Goal: Task Accomplishment & Management: Manage account settings

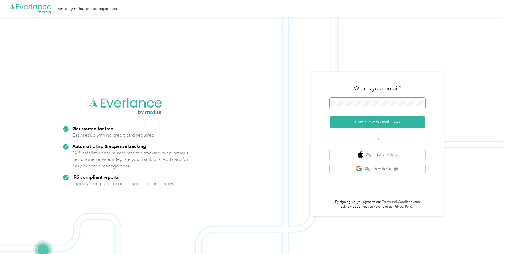
click at [347, 100] on span at bounding box center [378, 103] width 96 height 11
click at [347, 106] on span at bounding box center [378, 103] width 96 height 11
click at [374, 121] on button "Continue with Email / SSO" at bounding box center [378, 121] width 96 height 11
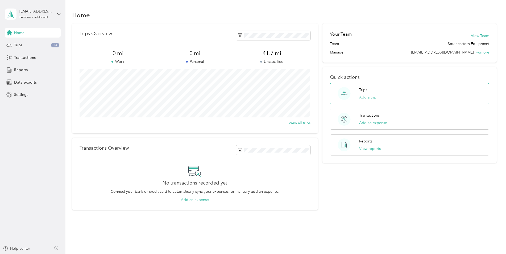
click at [372, 98] on button "Add a trip" at bounding box center [367, 98] width 17 height 6
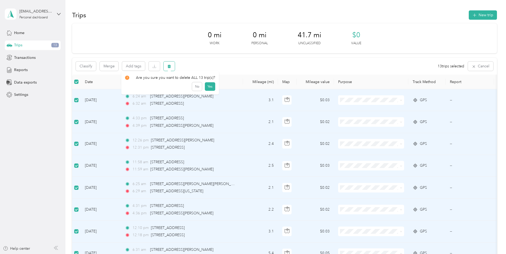
click at [169, 68] on button "button" at bounding box center [169, 65] width 11 height 9
click at [210, 88] on button "Yes" at bounding box center [210, 88] width 10 height 9
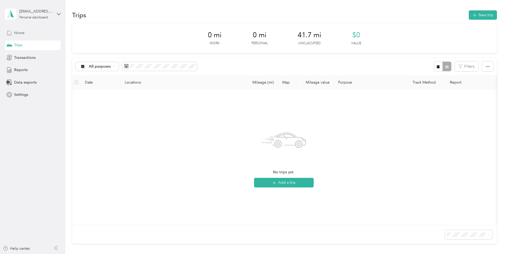
click at [20, 33] on span "Home" at bounding box center [19, 33] width 10 height 6
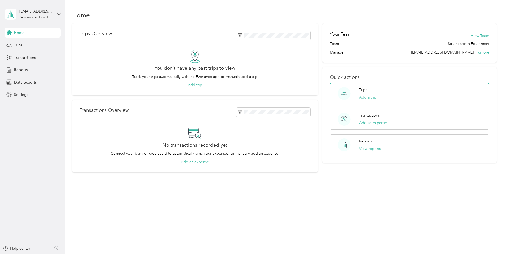
click at [371, 98] on button "Add a trip" at bounding box center [367, 98] width 17 height 6
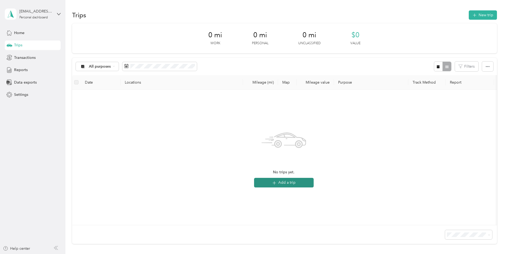
click at [286, 182] on button "Add a trip" at bounding box center [284, 183] width 60 height 10
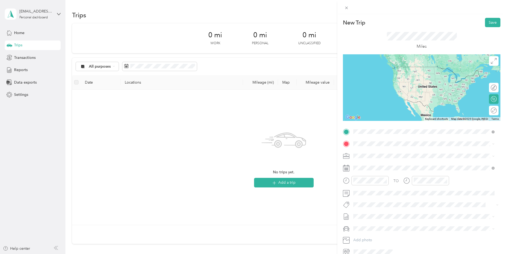
click at [375, 153] on span "[STREET_ADDRESS][PERSON_NAME][US_STATE]" at bounding box center [405, 151] width 83 height 5
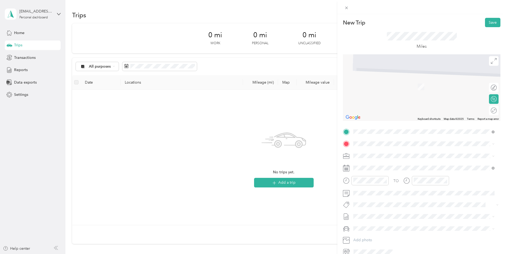
click at [393, 164] on span "[STREET_ADDRESS][US_STATE]" at bounding box center [390, 161] width 53 height 5
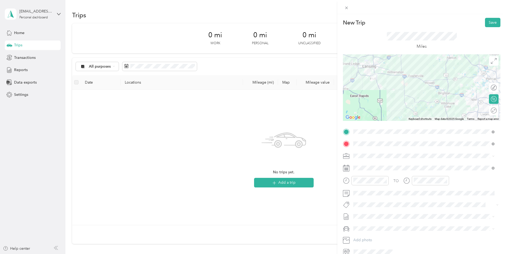
click at [348, 180] on icon at bounding box center [346, 180] width 7 height 7
click at [359, 121] on div "06" at bounding box center [359, 121] width 13 height 7
click at [371, 109] on div "00" at bounding box center [374, 109] width 13 height 7
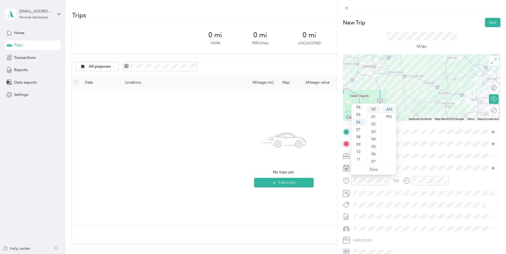
click at [372, 109] on div "00" at bounding box center [374, 109] width 13 height 7
click at [388, 107] on div "AM" at bounding box center [389, 109] width 13 height 7
click at [410, 161] on div "TO Add photo" at bounding box center [422, 192] width 158 height 129
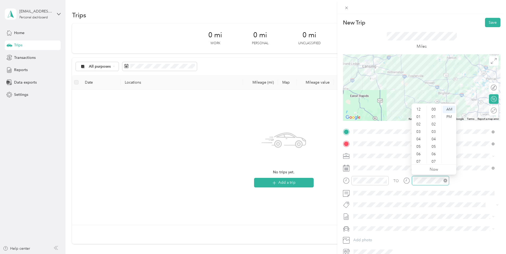
scroll to position [32, 0]
click at [419, 129] on div "07" at bounding box center [419, 129] width 13 height 7
click at [417, 121] on div "06" at bounding box center [419, 121] width 13 height 7
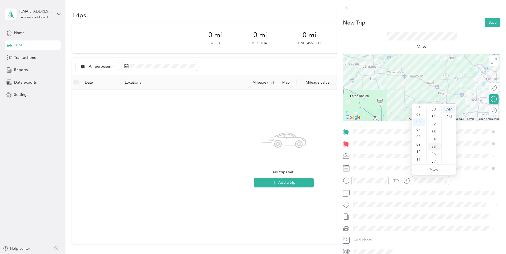
click at [436, 146] on div "55" at bounding box center [434, 146] width 13 height 7
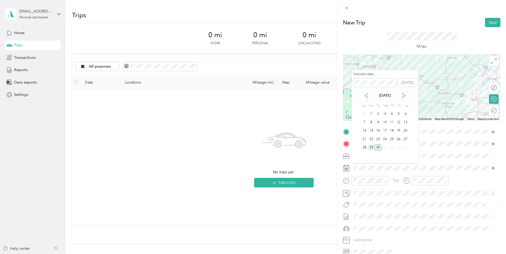
click at [372, 147] on div "29" at bounding box center [371, 147] width 7 height 7
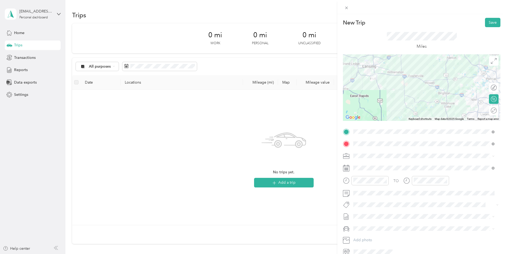
scroll to position [26, 0]
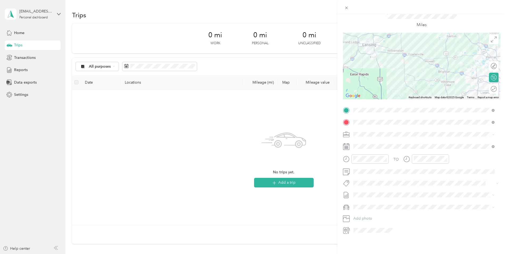
click at [347, 227] on icon at bounding box center [346, 230] width 7 height 7
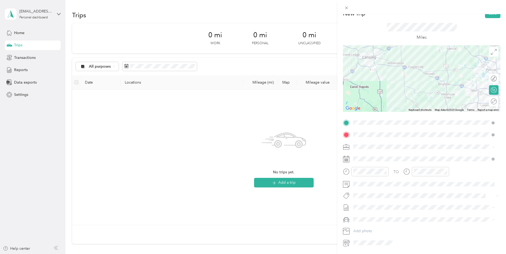
scroll to position [0, 0]
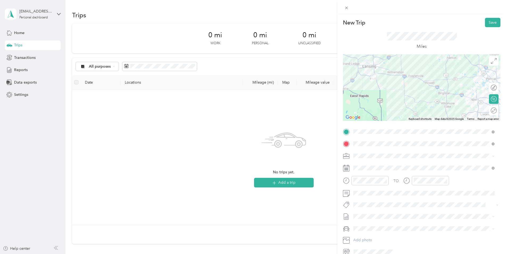
click at [383, 163] on span "Southeastern Equipment" at bounding box center [376, 164] width 42 height 5
click at [492, 22] on button "Save" at bounding box center [492, 22] width 15 height 9
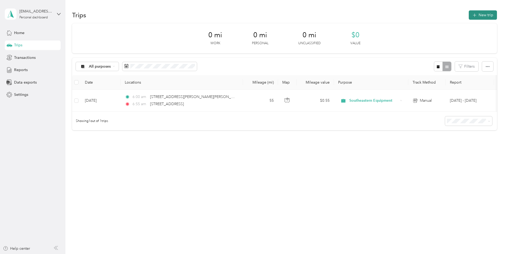
click at [485, 13] on button "New trip" at bounding box center [483, 14] width 28 height 9
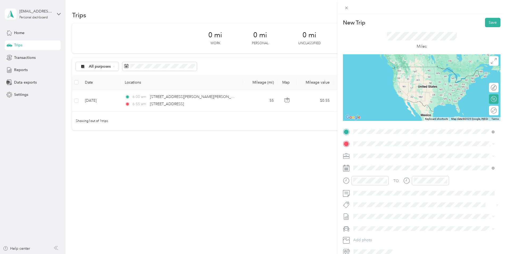
click at [377, 165] on span "[STREET_ADDRESS][US_STATE]" at bounding box center [390, 165] width 53 height 5
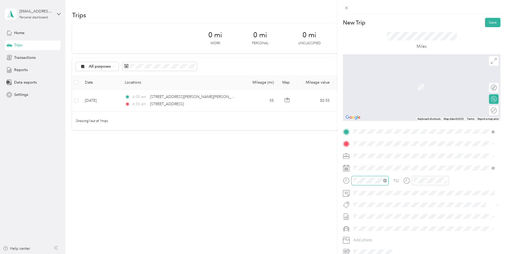
scroll to position [32, 0]
click at [359, 106] on div "04" at bounding box center [359, 107] width 13 height 7
click at [388, 116] on div "PM" at bounding box center [389, 116] width 13 height 7
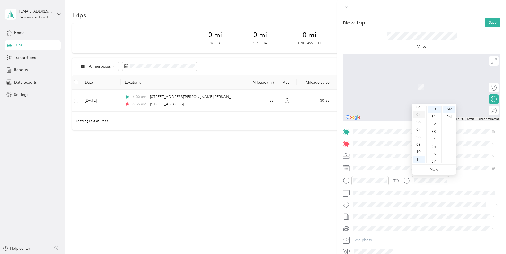
click at [418, 114] on div "05" at bounding box center [419, 114] width 13 height 7
click at [434, 109] on div "30" at bounding box center [434, 109] width 13 height 7
click at [435, 145] on div "35" at bounding box center [434, 146] width 13 height 7
click at [446, 115] on div "PM" at bounding box center [449, 116] width 13 height 7
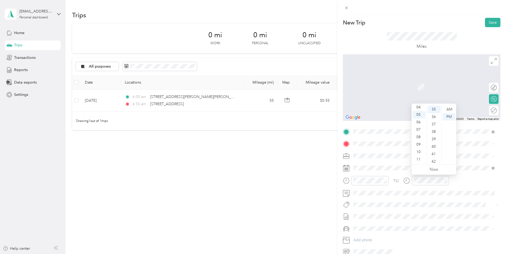
click at [290, 187] on div "New Trip Save This trip cannot be edited because it is either under review, app…" at bounding box center [253, 127] width 506 height 254
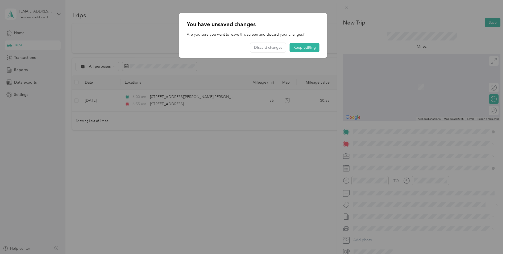
click at [345, 167] on div at bounding box center [253, 127] width 506 height 254
click at [295, 46] on button "Keep editing" at bounding box center [305, 47] width 30 height 9
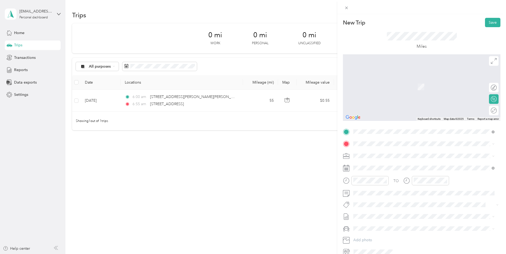
click at [346, 166] on icon at bounding box center [346, 169] width 6 height 6
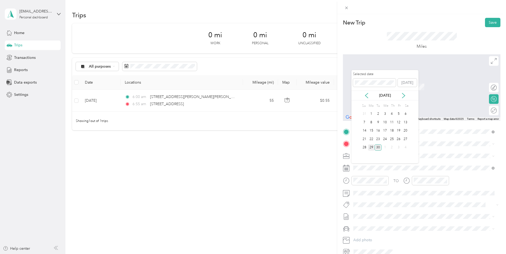
click at [373, 147] on div "29" at bounding box center [371, 147] width 7 height 7
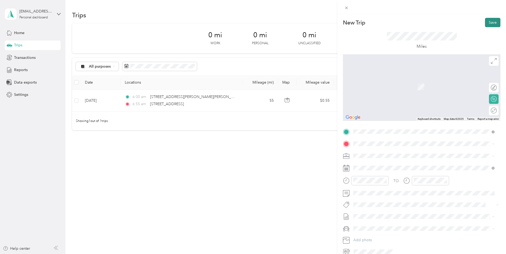
click at [490, 23] on button "Save" at bounding box center [492, 22] width 15 height 9
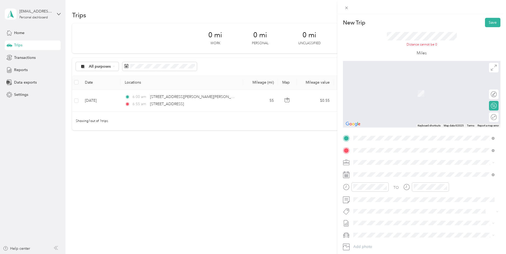
click at [372, 172] on span "[STREET_ADDRESS][PERSON_NAME][US_STATE]" at bounding box center [405, 169] width 83 height 5
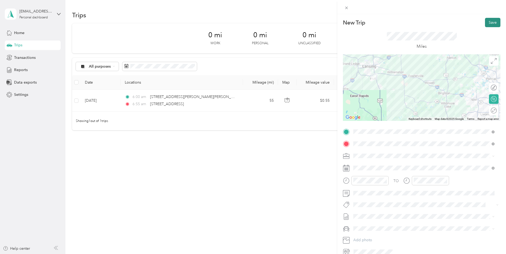
click at [489, 22] on button "Save" at bounding box center [492, 22] width 15 height 9
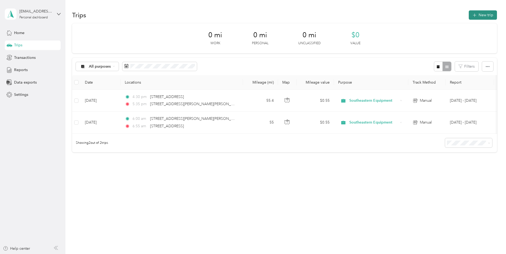
click at [489, 15] on button "New trip" at bounding box center [483, 14] width 28 height 9
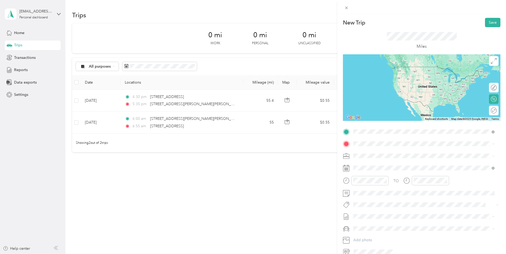
click at [389, 155] on div "[STREET_ADDRESS][PERSON_NAME][US_STATE]" at bounding box center [424, 150] width 138 height 7
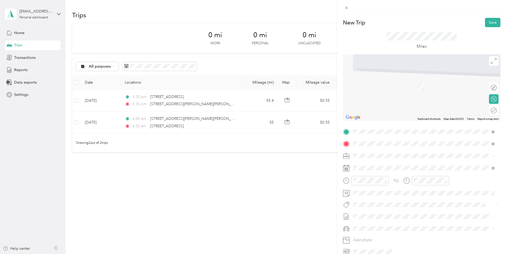
click at [404, 180] on span "[STREET_ADDRESS][US_STATE]" at bounding box center [390, 177] width 53 height 5
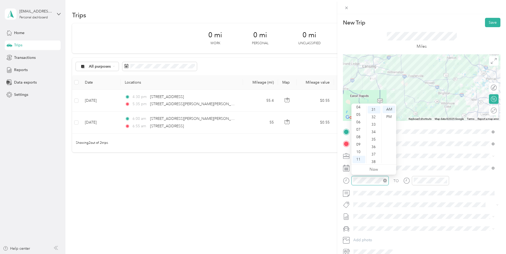
scroll to position [231, 0]
click at [360, 120] on div "06" at bounding box center [359, 121] width 13 height 7
click at [375, 144] on div "05" at bounding box center [374, 146] width 13 height 7
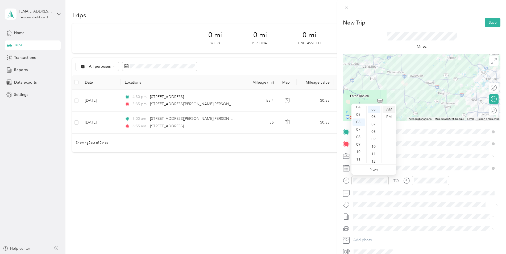
click at [385, 108] on div "AM" at bounding box center [389, 109] width 13 height 7
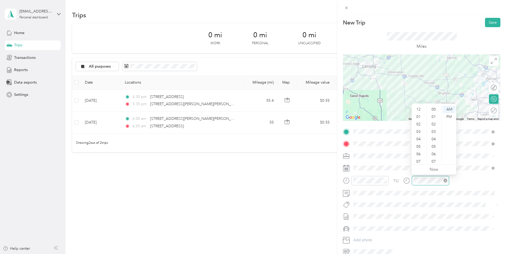
scroll to position [32, 0]
click at [420, 121] on div "06" at bounding box center [419, 121] width 13 height 7
click at [434, 130] on div "55" at bounding box center [434, 129] width 13 height 7
click at [461, 158] on span at bounding box center [426, 156] width 149 height 9
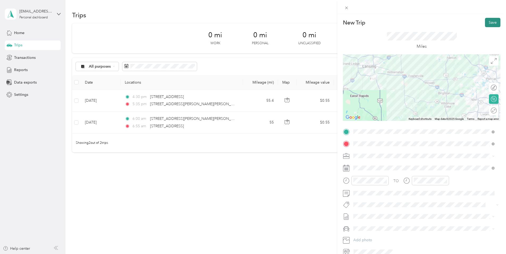
click at [488, 20] on button "Save" at bounding box center [492, 22] width 15 height 9
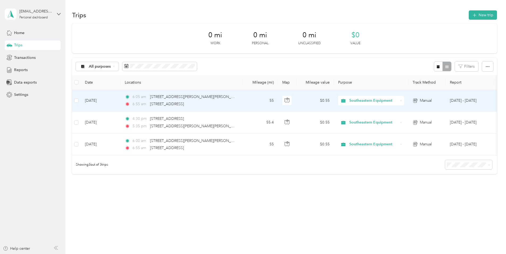
click at [431, 100] on span "Manual" at bounding box center [426, 101] width 12 height 6
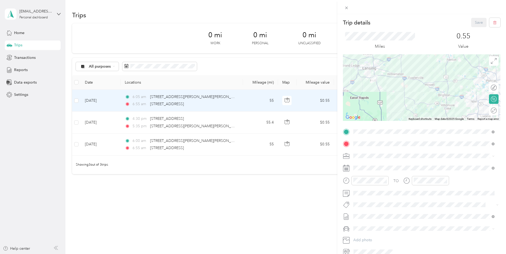
click at [222, 223] on div "Trip details Save This trip cannot be edited because it is either under review,…" at bounding box center [253, 127] width 506 height 254
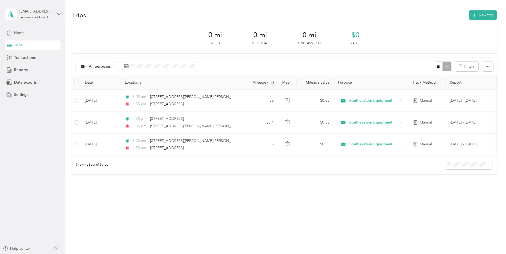
click at [18, 31] on span "Home" at bounding box center [19, 33] width 10 height 6
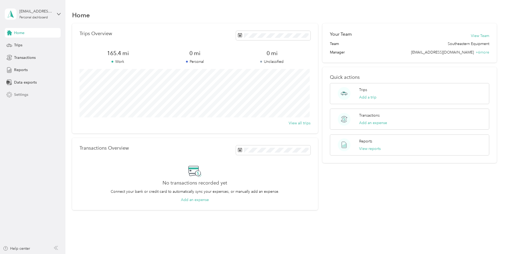
click at [26, 94] on span "Settings" at bounding box center [21, 95] width 14 height 6
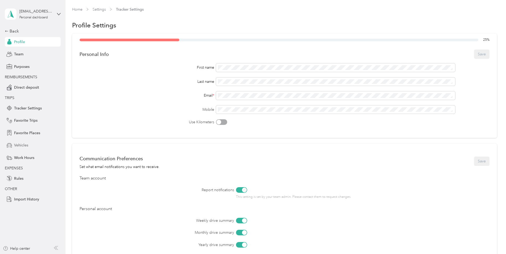
click at [23, 144] on span "Vehicles" at bounding box center [21, 145] width 14 height 6
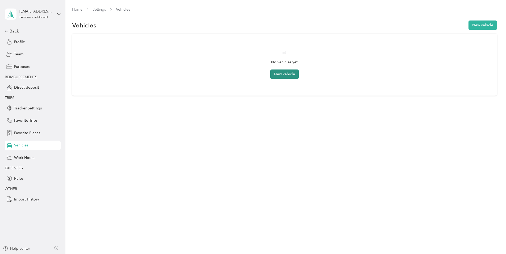
click at [287, 72] on button "New vehicle" at bounding box center [284, 73] width 28 height 9
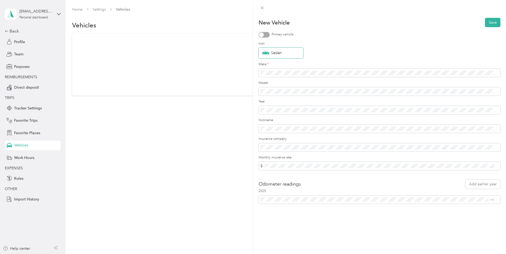
click at [296, 52] on div "Sedan" at bounding box center [278, 53] width 33 height 7
click at [280, 127] on div "Pickup" at bounding box center [280, 128] width 37 height 6
click at [32, 157] on div "New Vehicle Save Primary vehicle Icon Pickup Make * Model Year Nickname Insuran…" at bounding box center [253, 127] width 506 height 254
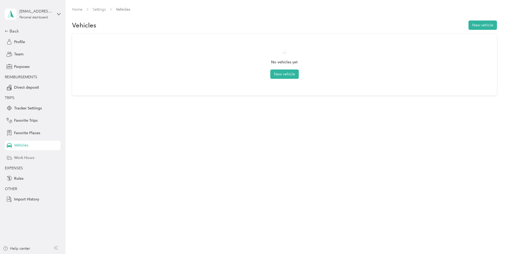
click at [31, 157] on span "Work Hours" at bounding box center [24, 158] width 20 height 6
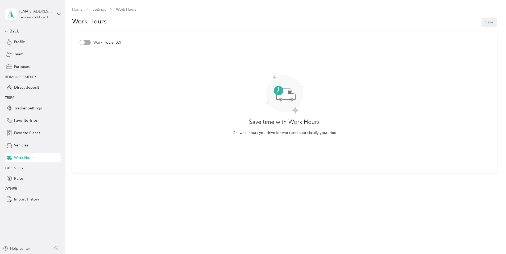
click at [89, 42] on div at bounding box center [85, 43] width 11 height 6
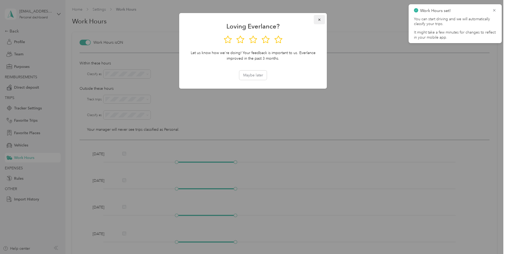
click at [319, 19] on icon "button" at bounding box center [319, 20] width 2 height 2
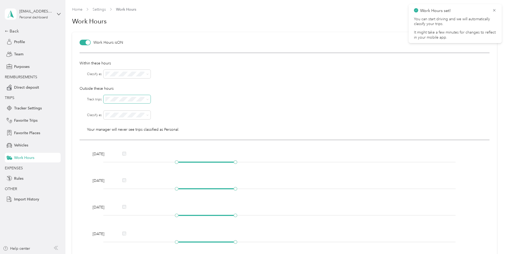
click at [148, 98] on span at bounding box center [147, 99] width 2 height 5
click at [147, 99] on icon at bounding box center [147, 99] width 2 height 2
click at [127, 119] on li "No" at bounding box center [127, 116] width 47 height 9
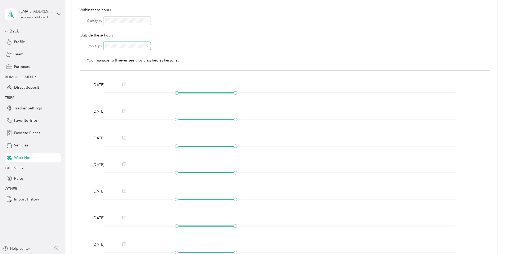
scroll to position [80, 0]
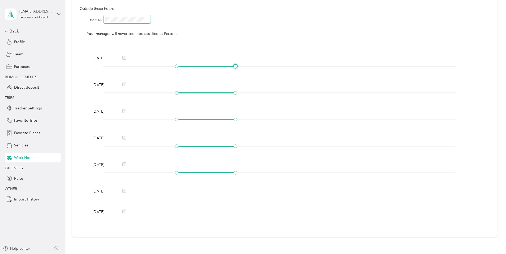
click at [211, 65] on div at bounding box center [279, 66] width 353 height 3
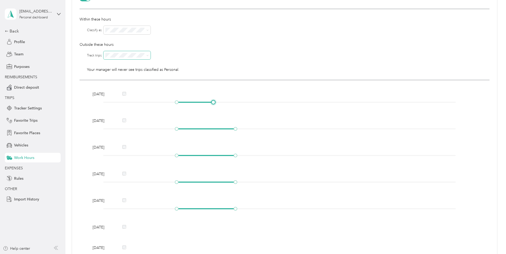
scroll to position [42, 0]
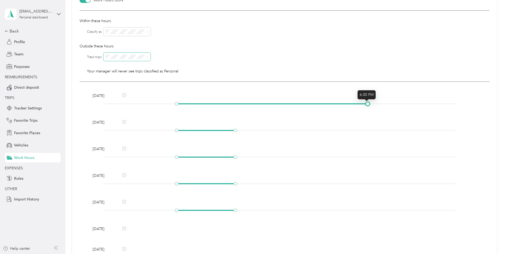
drag, startPoint x: 213, startPoint y: 103, endPoint x: 367, endPoint y: 101, distance: 153.9
click at [367, 101] on div "[DATE]" at bounding box center [285, 100] width 388 height 15
drag, startPoint x: 235, startPoint y: 132, endPoint x: 370, endPoint y: 127, distance: 135.3
click at [370, 127] on div "[DATE]" at bounding box center [285, 127] width 388 height 15
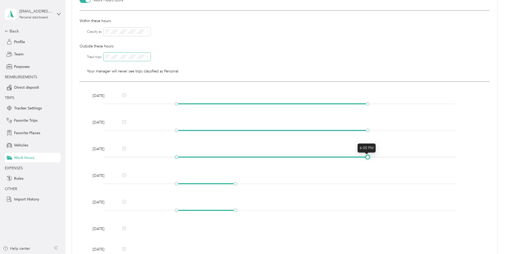
drag, startPoint x: 236, startPoint y: 157, endPoint x: 370, endPoint y: 158, distance: 134.4
click at [370, 158] on div at bounding box center [279, 156] width 353 height 3
drag, startPoint x: 235, startPoint y: 184, endPoint x: 364, endPoint y: 182, distance: 128.9
click at [364, 182] on div at bounding box center [279, 183] width 353 height 3
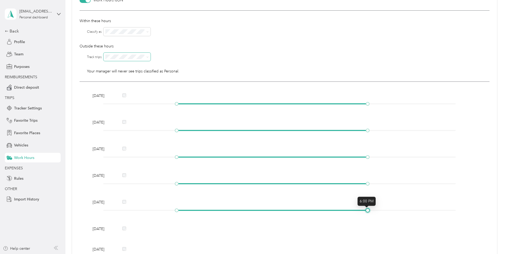
drag, startPoint x: 235, startPoint y: 210, endPoint x: 368, endPoint y: 220, distance: 133.5
click at [368, 220] on div "[DATE] [DATE] [DATE] [DATE] [DATE] [DATE] [DATE]" at bounding box center [285, 174] width 410 height 185
click at [32, 132] on span "Favorite Places" at bounding box center [27, 133] width 26 height 6
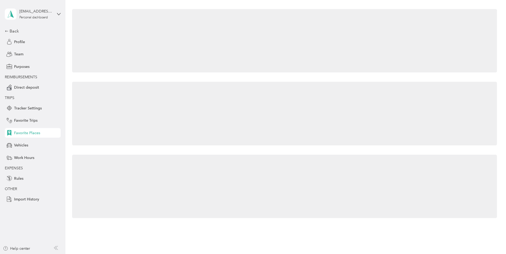
scroll to position [32, 0]
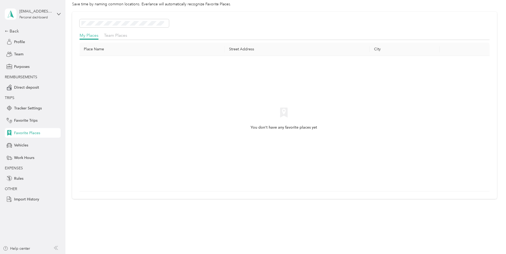
click at [237, 50] on th "Street Address" at bounding box center [297, 49] width 145 height 13
click at [121, 50] on th "Place Name" at bounding box center [152, 49] width 145 height 13
click at [95, 45] on th "Place Name" at bounding box center [152, 49] width 145 height 13
click at [95, 33] on span "My Places" at bounding box center [89, 35] width 19 height 5
click at [24, 144] on span "Vehicles" at bounding box center [21, 145] width 14 height 6
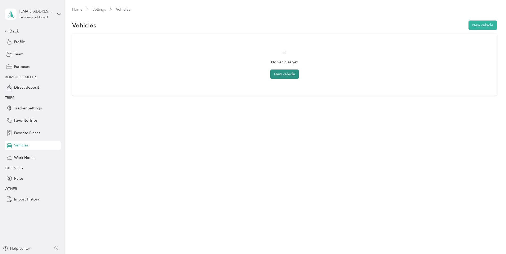
click at [290, 71] on button "New vehicle" at bounding box center [284, 73] width 28 height 9
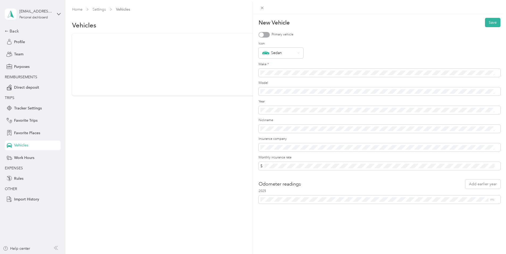
click at [270, 32] on div "Primary vehicle" at bounding box center [380, 35] width 242 height 6
click at [268, 35] on div at bounding box center [264, 35] width 11 height 6
click at [299, 52] on icon at bounding box center [299, 53] width 2 height 2
click at [281, 130] on ol "Wagon Rocket PropPlane GoKart RaceCar Convertible Pickup Truck Sedan" at bounding box center [281, 96] width 45 height 75
click at [318, 178] on form "New Vehicle Save Primary vehicle Icon Sedan Make * Model Year Nickname Insuranc…" at bounding box center [380, 111] width 242 height 186
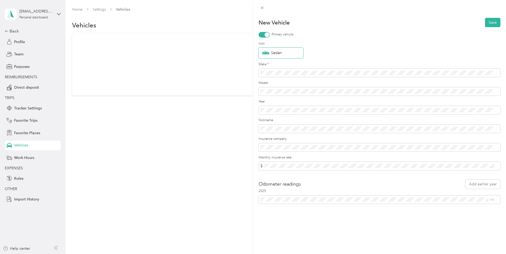
click at [298, 54] on div "Sedan" at bounding box center [281, 53] width 45 height 11
click at [273, 128] on li "Pickup" at bounding box center [281, 125] width 45 height 9
click at [490, 23] on button "Save" at bounding box center [492, 22] width 15 height 9
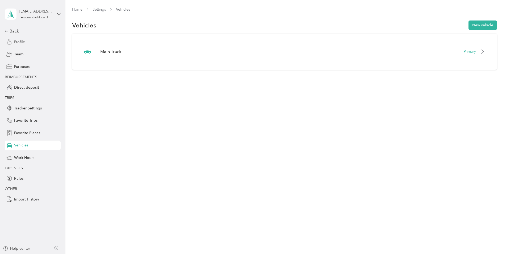
click at [18, 40] on span "Profile" at bounding box center [19, 42] width 11 height 6
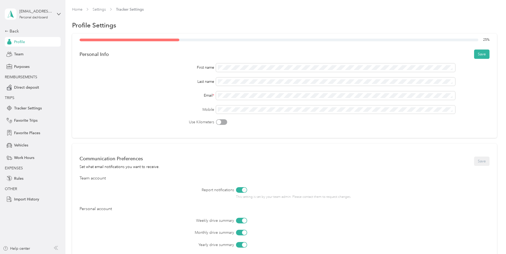
click at [157, 76] on div "First name Last name Email * Mobile Use Kilometers" at bounding box center [285, 93] width 410 height 61
click at [485, 53] on button "Save" at bounding box center [481, 54] width 15 height 9
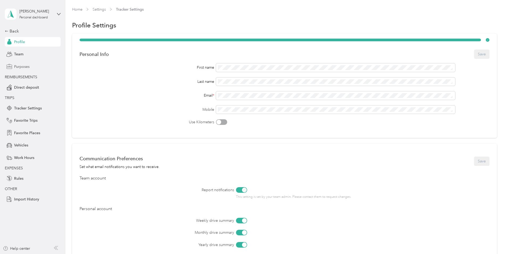
click at [20, 67] on span "Purposes" at bounding box center [21, 67] width 15 height 6
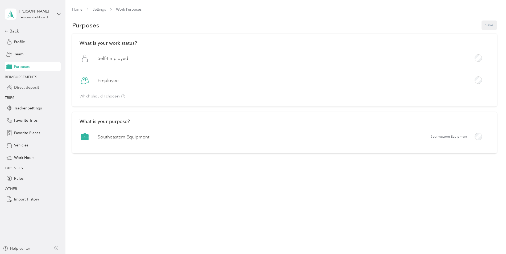
click at [22, 85] on span "Direct deposit" at bounding box center [26, 88] width 25 height 6
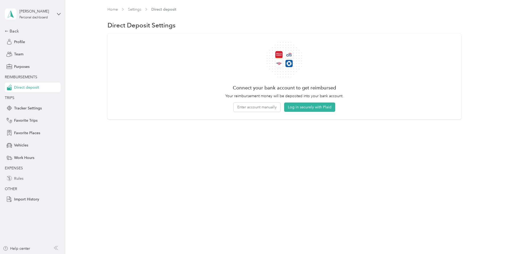
click at [18, 176] on span "Rules" at bounding box center [18, 179] width 9 height 6
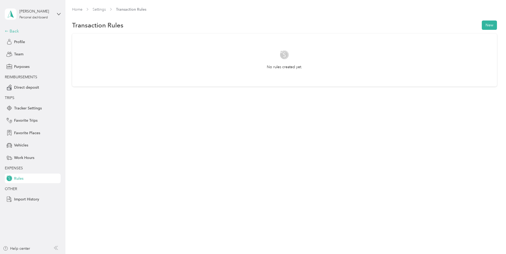
click at [14, 30] on div "Back" at bounding box center [31, 31] width 53 height 6
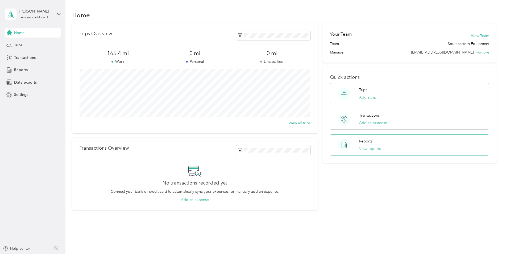
click at [369, 147] on button "View reports" at bounding box center [370, 149] width 22 height 6
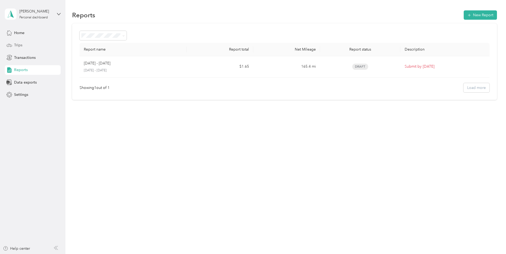
click at [18, 45] on span "Trips" at bounding box center [18, 45] width 8 height 6
